Goal: Information Seeking & Learning: Learn about a topic

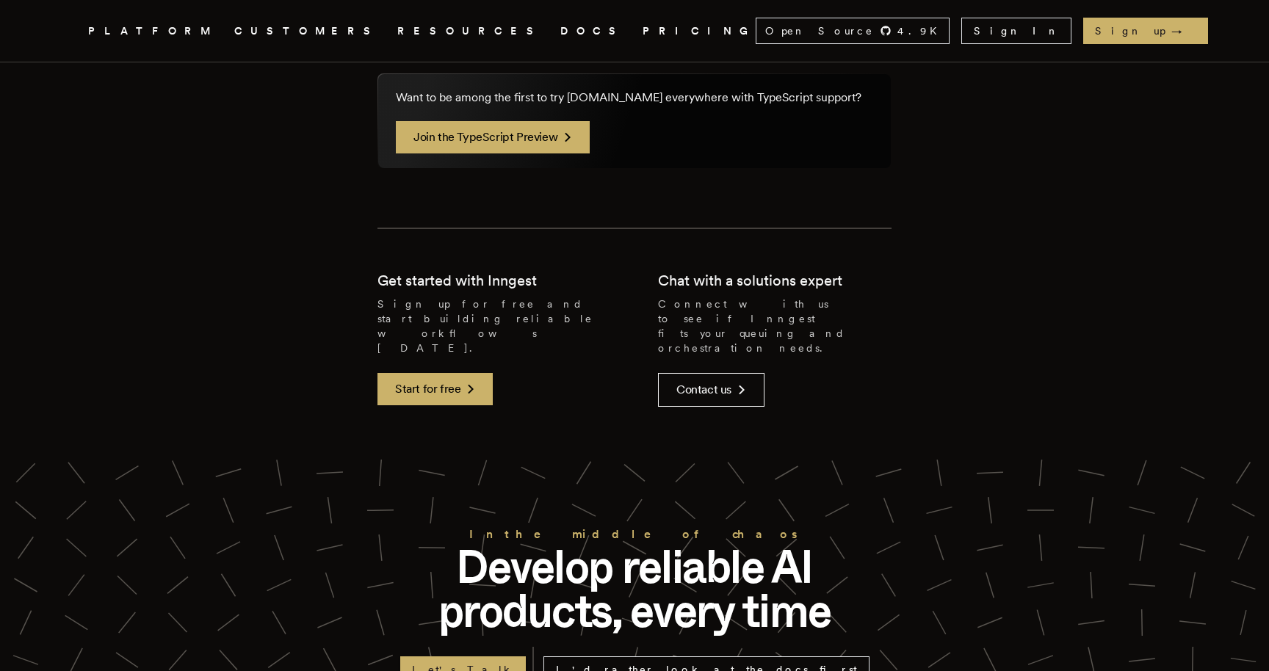
scroll to position [3097, 0]
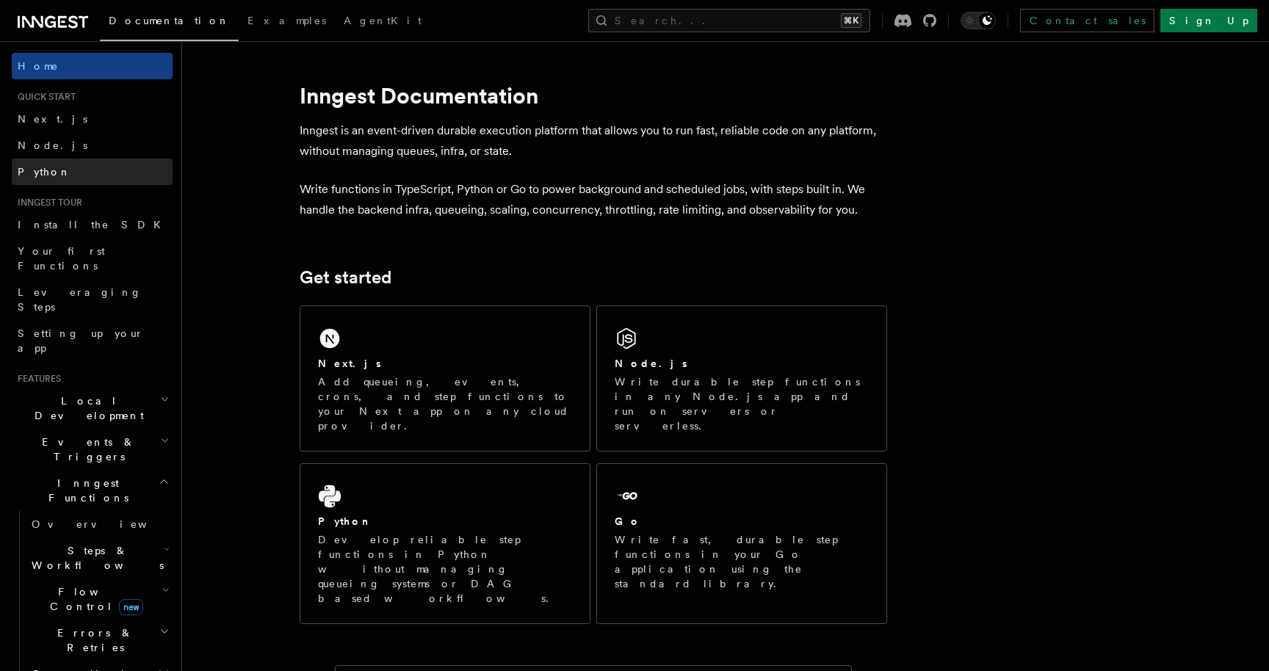
click at [50, 167] on link "Python" at bounding box center [92, 172] width 161 height 26
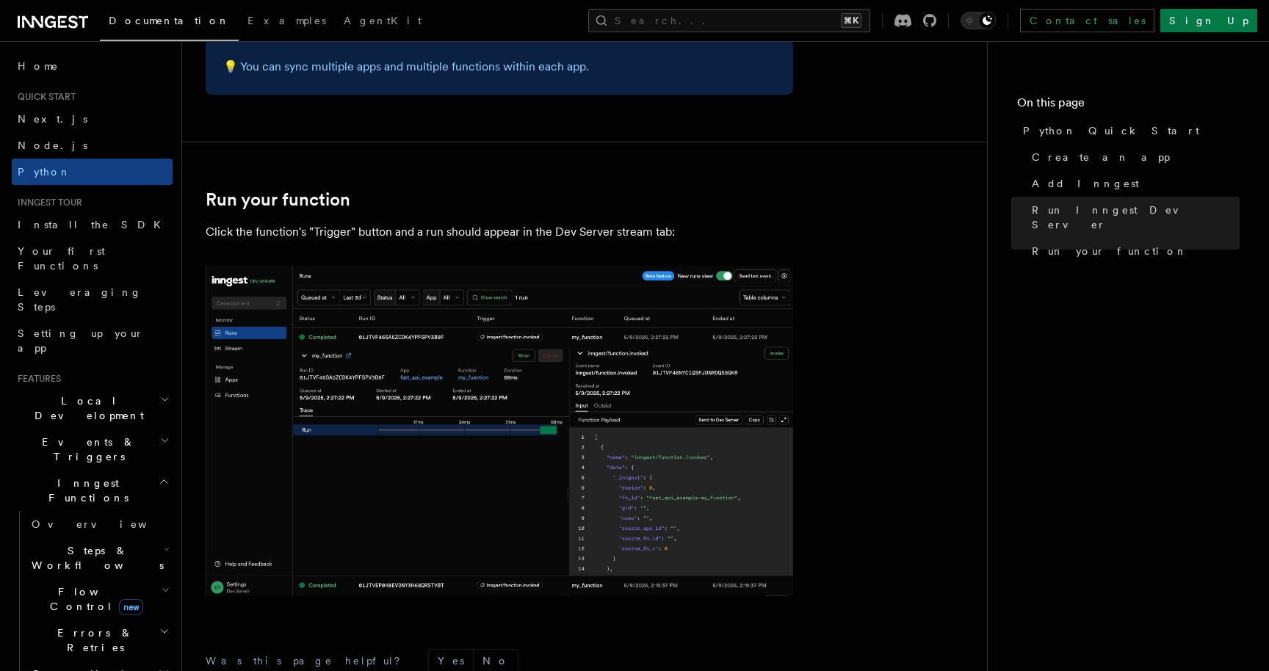
scroll to position [3043, 0]
